Goal: Entertainment & Leisure: Consume media (video, audio)

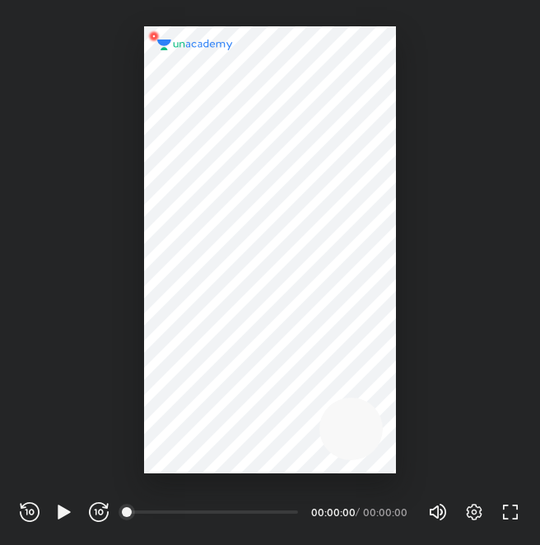
scroll to position [545, 540]
click at [196, 325] on div at bounding box center [270, 250] width 252 height 448
drag, startPoint x: 535, startPoint y: 111, endPoint x: 579, endPoint y: 226, distance: 123.3
click at [70, 517] on icon "button" at bounding box center [64, 512] width 20 height 20
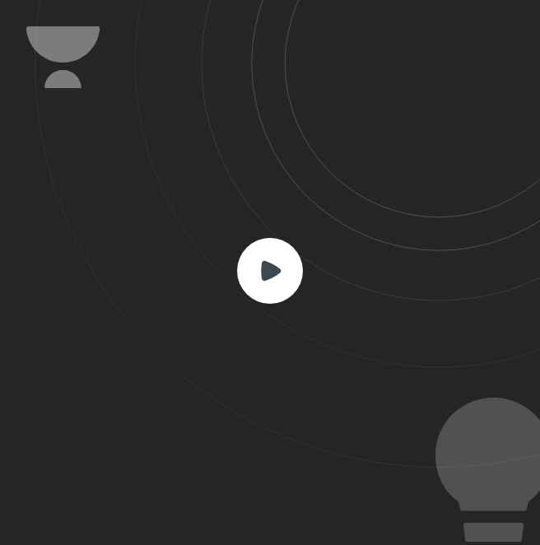
click at [249, 290] on rect at bounding box center [270, 271] width 66 height 66
click at [255, 280] on rect at bounding box center [270, 271] width 66 height 66
click at [248, 235] on icon at bounding box center [288, 234] width 506 height 468
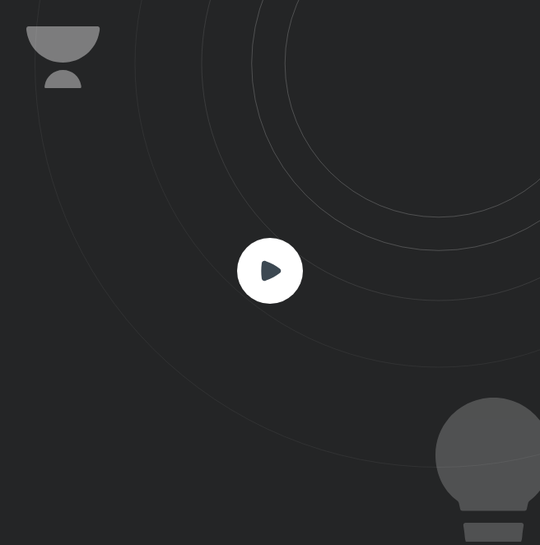
drag, startPoint x: 240, startPoint y: 233, endPoint x: 240, endPoint y: 248, distance: 14.8
click at [240, 248] on div at bounding box center [270, 272] width 540 height 545
drag, startPoint x: 231, startPoint y: 327, endPoint x: 169, endPoint y: 306, distance: 65.9
click at [243, 347] on div at bounding box center [270, 272] width 540 height 545
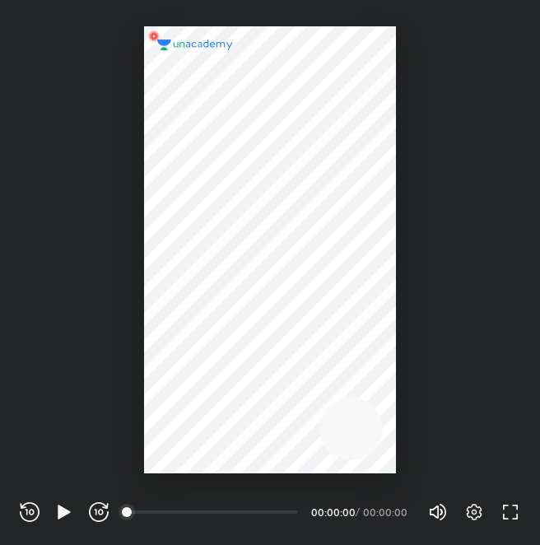
scroll to position [545, 540]
